Goal: Task Accomplishment & Management: Manage account settings

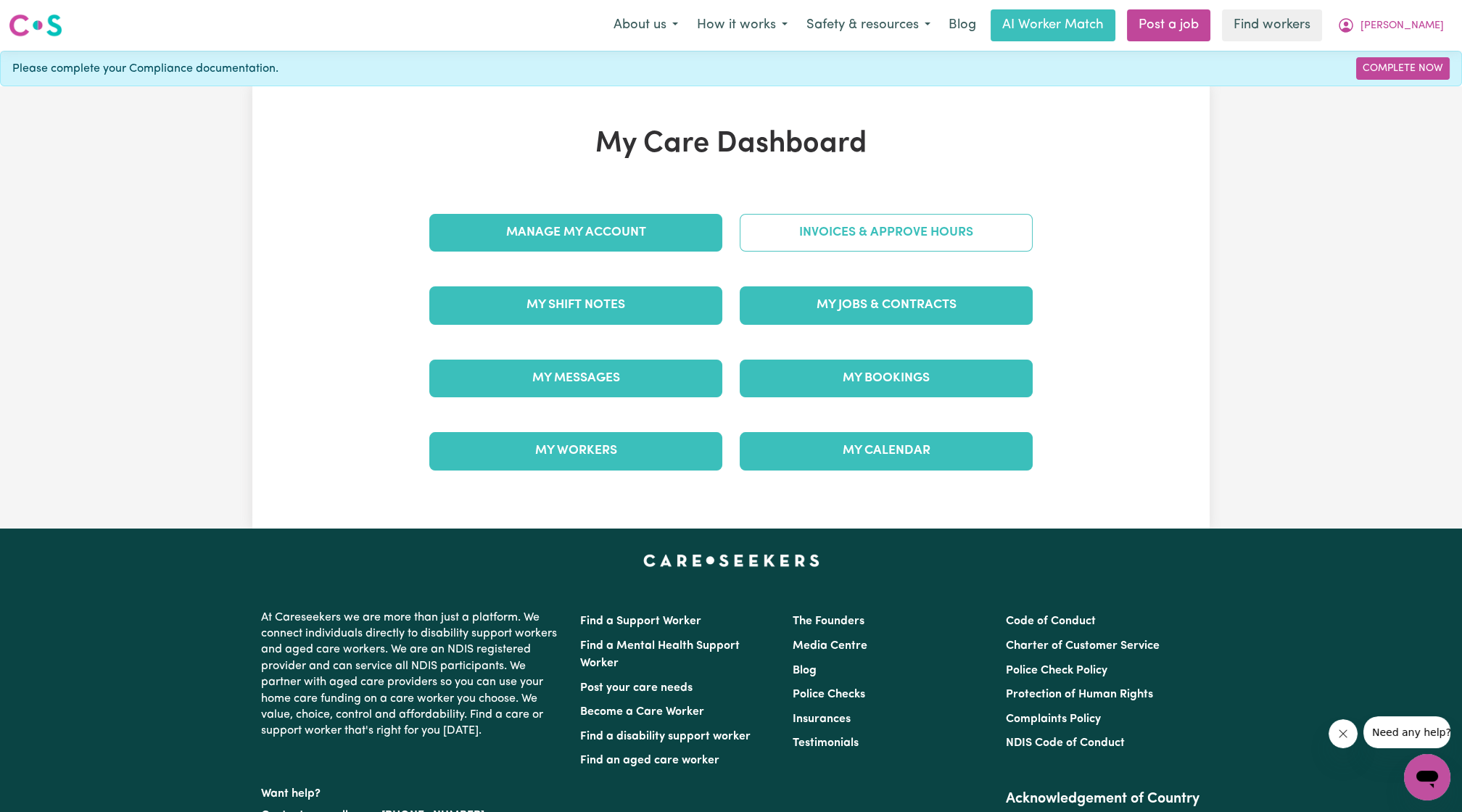
click at [785, 239] on link "Invoices & Approve Hours" at bounding box center [886, 232] width 293 height 38
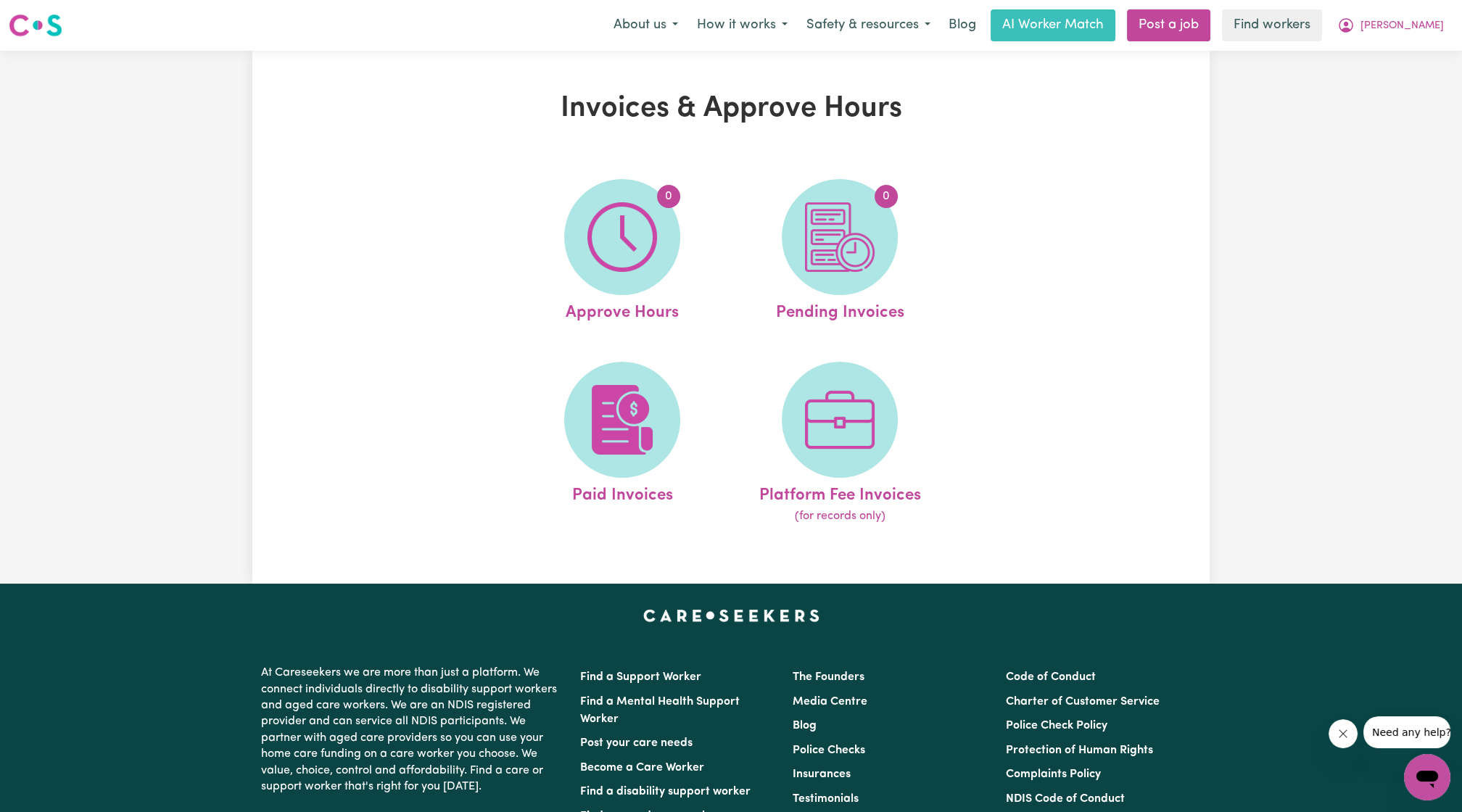
click at [1327, 221] on div "Invoices & Approve Hours 0 Approve Hours 0 Pending Invoices Paid Invoices Platf…" at bounding box center [731, 317] width 1462 height 532
click at [1348, 23] on icon "My Account" at bounding box center [1346, 24] width 4 height 5
click at [1404, 85] on link "Logout" at bounding box center [1395, 84] width 115 height 28
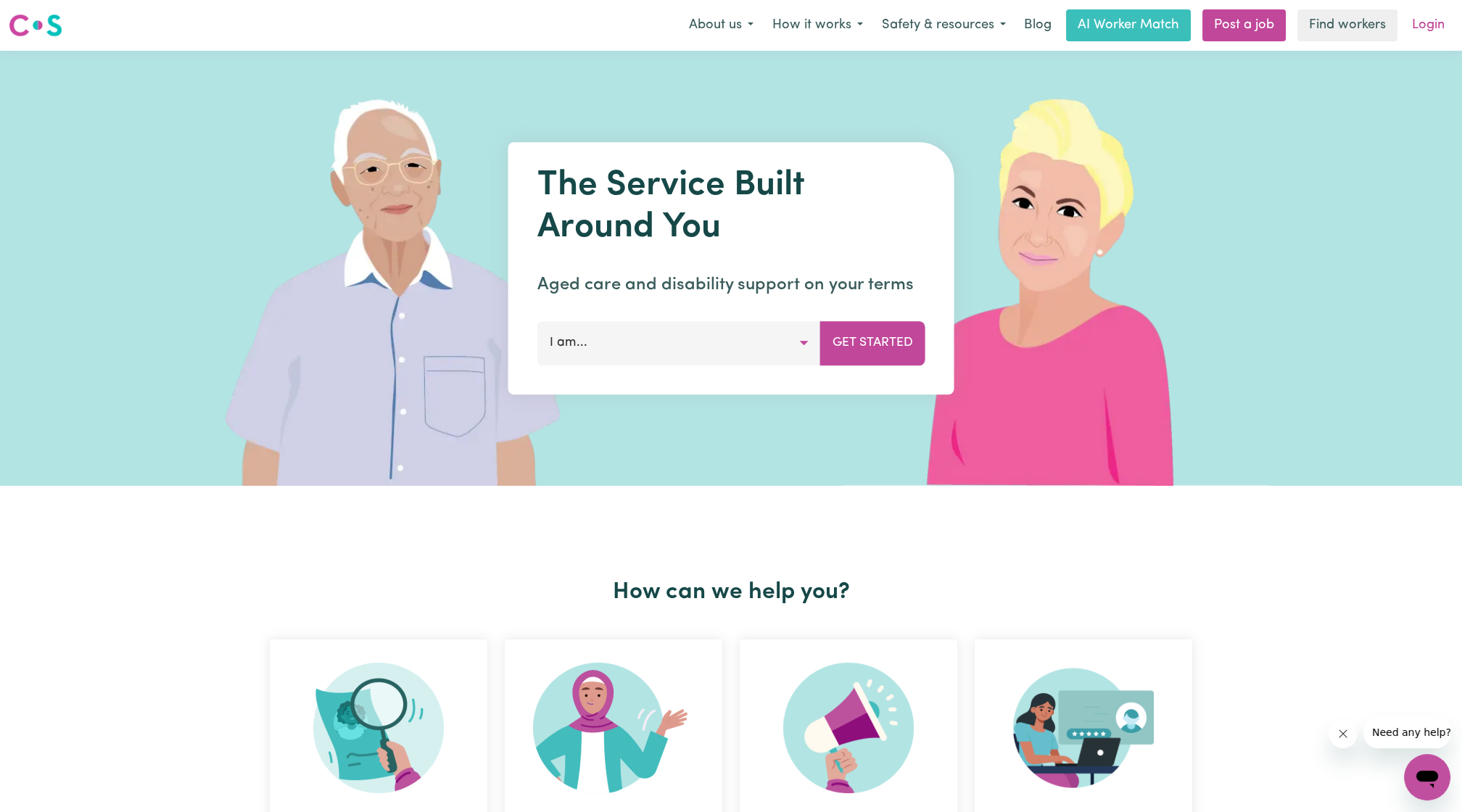
click at [1430, 37] on link "Login" at bounding box center [1428, 25] width 50 height 32
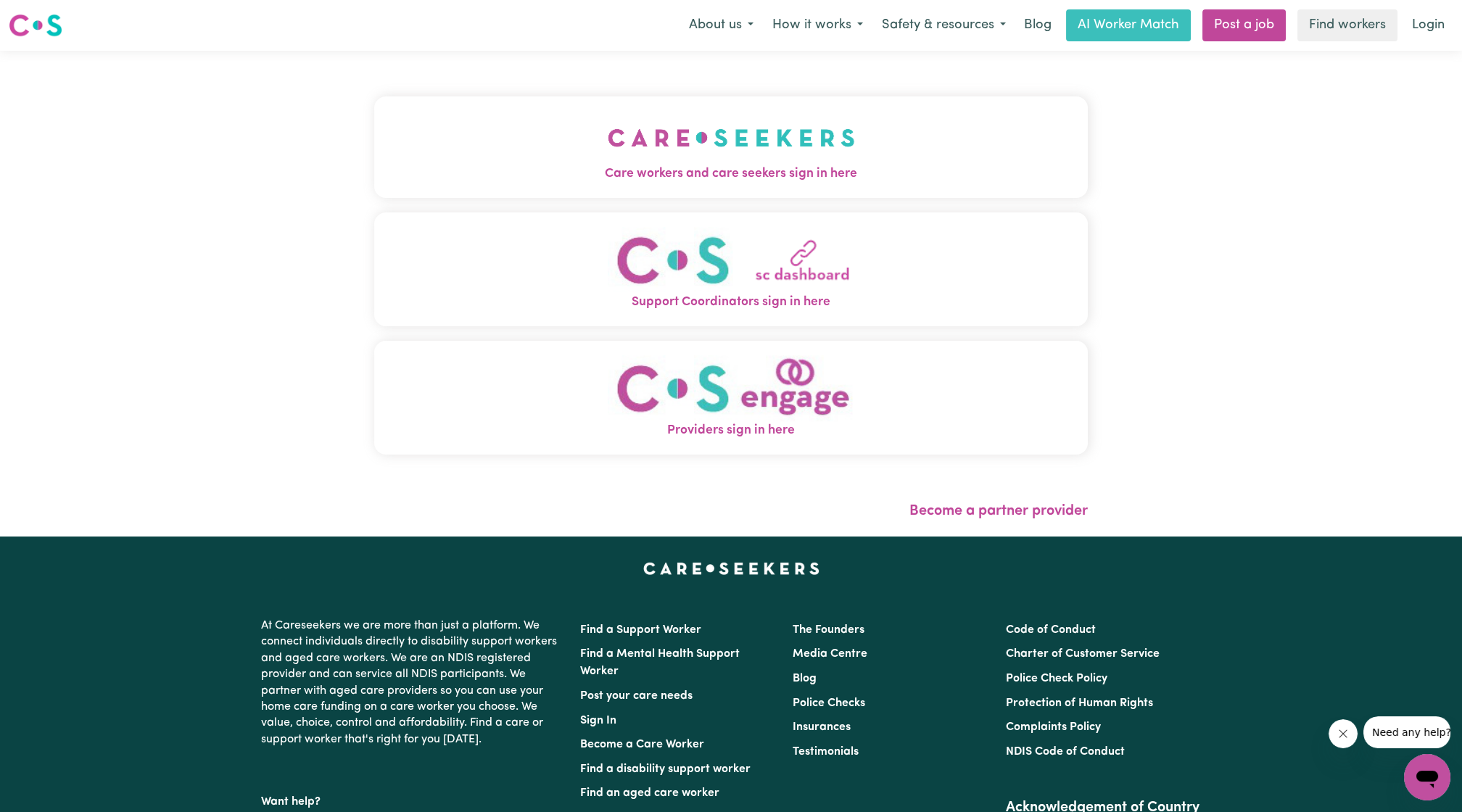
click at [522, 92] on div "Care workers and care seekers sign in here Support Coordinators sign in here Pr…" at bounding box center [731, 283] width 714 height 406
click at [604, 153] on button "Care workers and care seekers sign in here" at bounding box center [731, 147] width 714 height 102
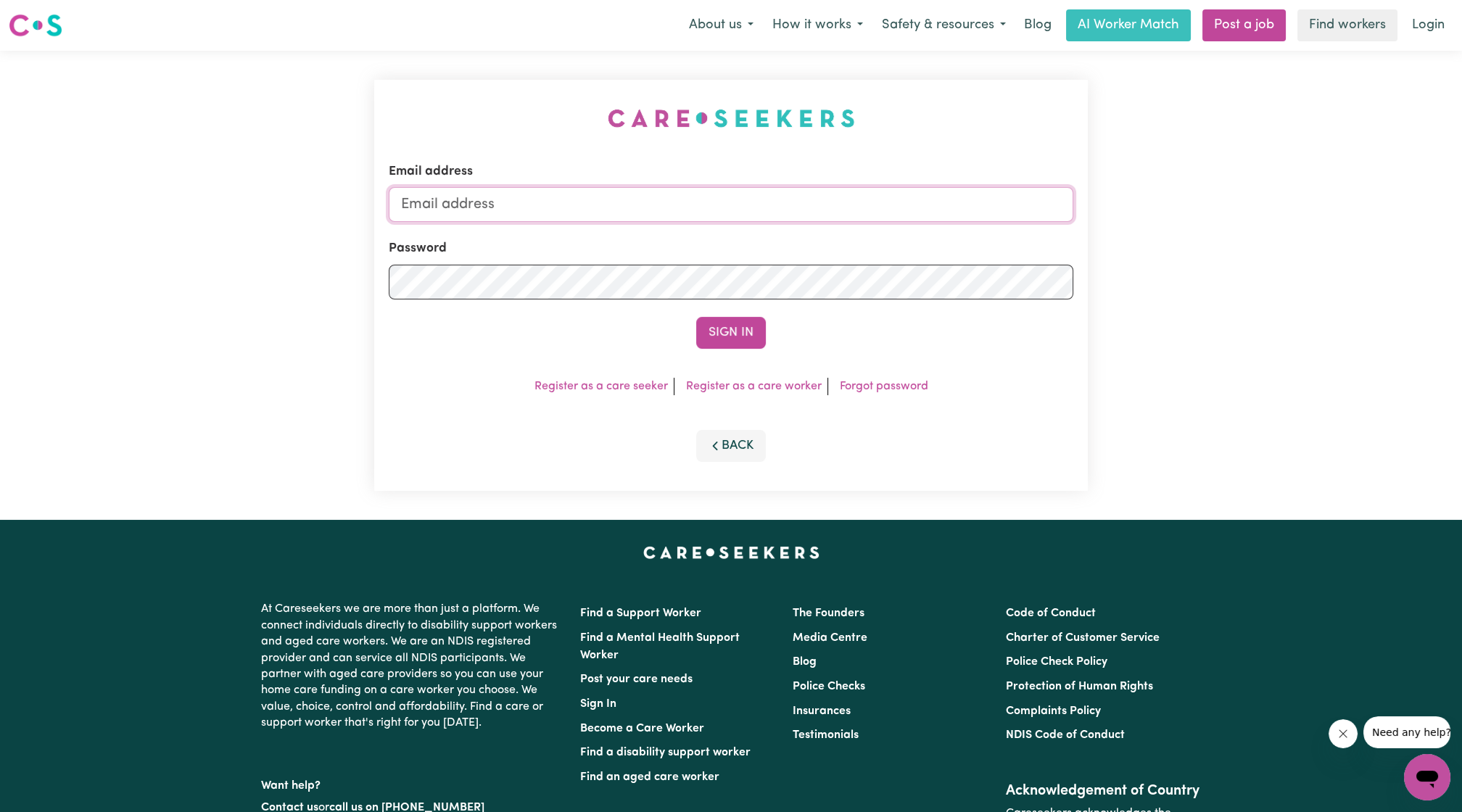
click at [644, 207] on input "Email address" at bounding box center [731, 204] width 684 height 35
drag, startPoint x: 481, startPoint y: 202, endPoint x: 576, endPoint y: 216, distance: 96.0
click at [576, 216] on input "[EMAIL_ADDRESS][PERSON_NAME][DOMAIN_NAME]" at bounding box center [731, 204] width 684 height 35
drag, startPoint x: 478, startPoint y: 205, endPoint x: 824, endPoint y: 231, distance: 347.0
click at [824, 231] on form "Email address [EMAIL_ADDRESS][PERSON_NAME][DOMAIN_NAME] Password Sign In" at bounding box center [731, 256] width 684 height 186
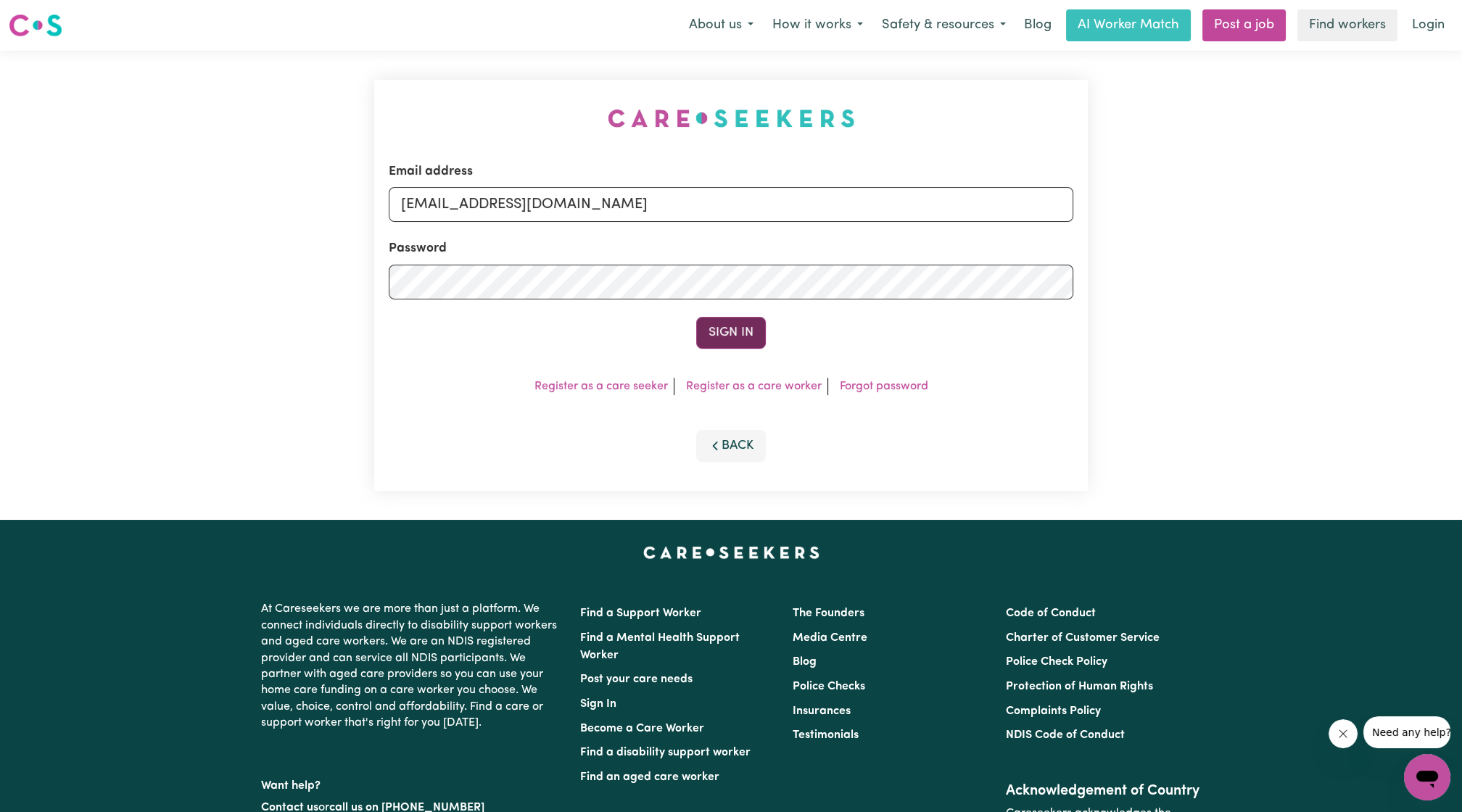
type input "[EMAIL_ADDRESS][DOMAIN_NAME]"
click at [745, 324] on button "Sign In" at bounding box center [731, 333] width 70 height 32
